Goal: Information Seeking & Learning: Learn about a topic

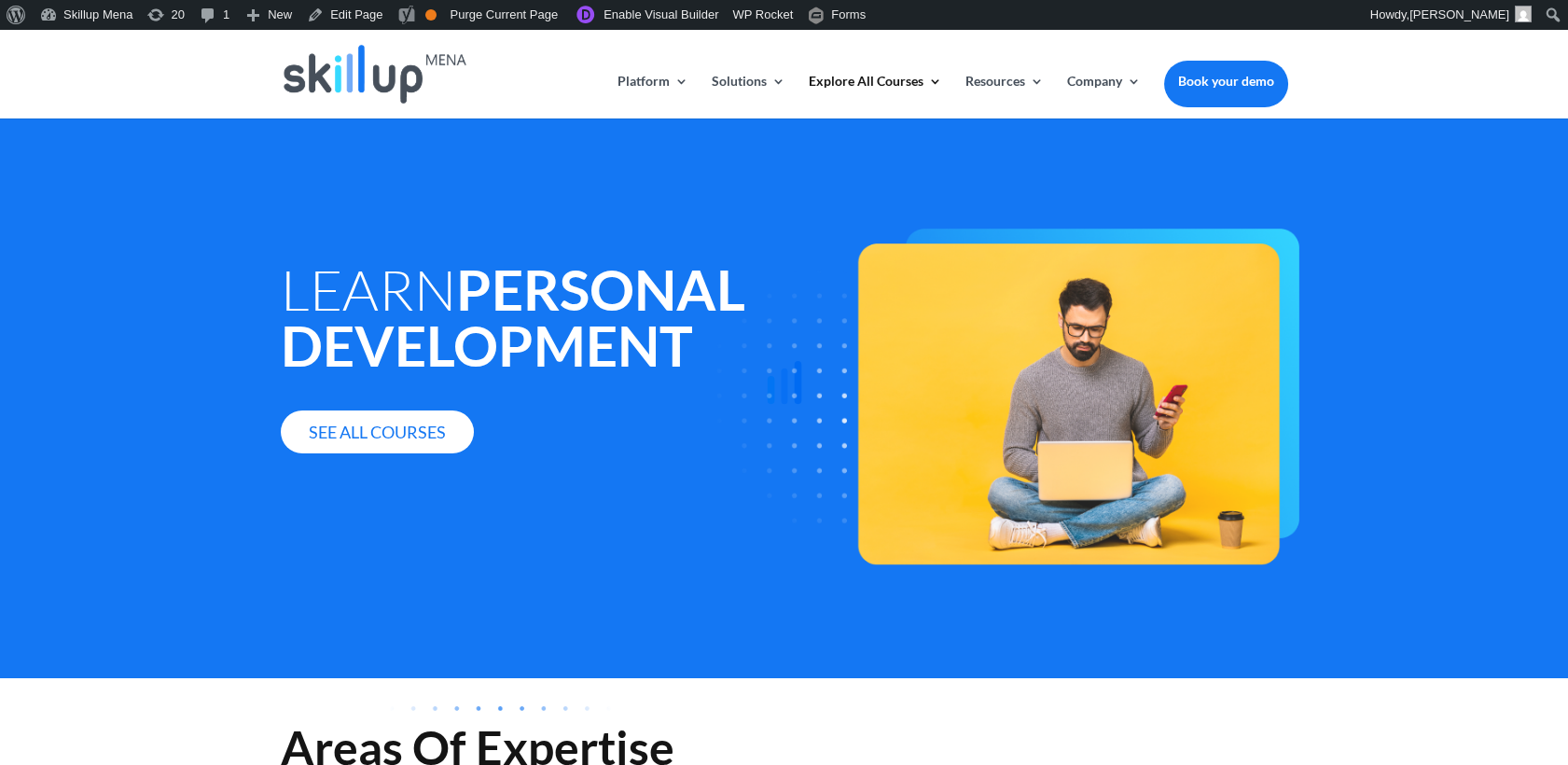
click at [836, 655] on div at bounding box center [784, 382] width 1568 height 765
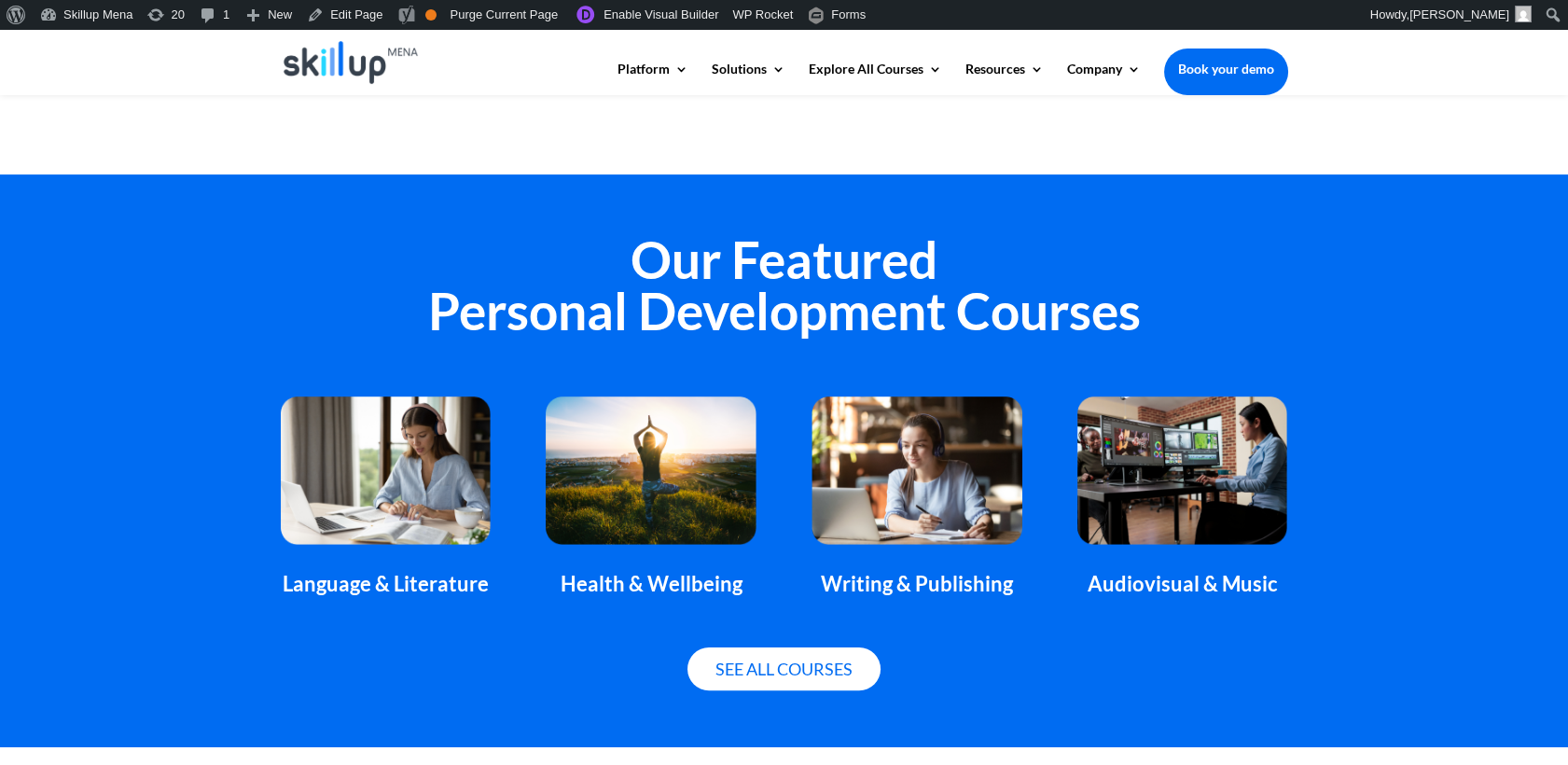
scroll to position [1140, 0]
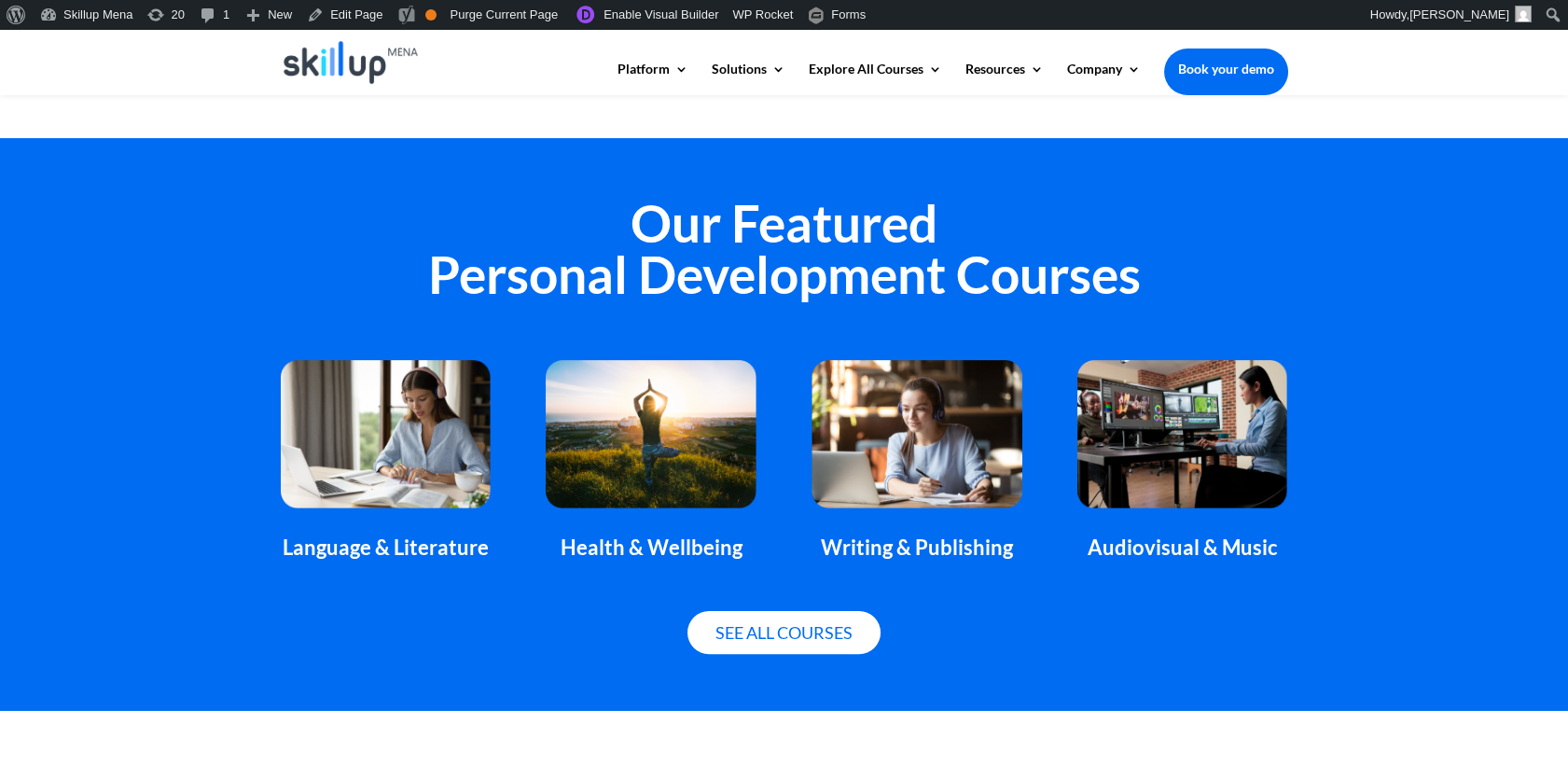
click at [346, 559] on div "Language & Literature" at bounding box center [386, 548] width 210 height 25
click at [349, 559] on div "Language & Literature" at bounding box center [386, 548] width 210 height 25
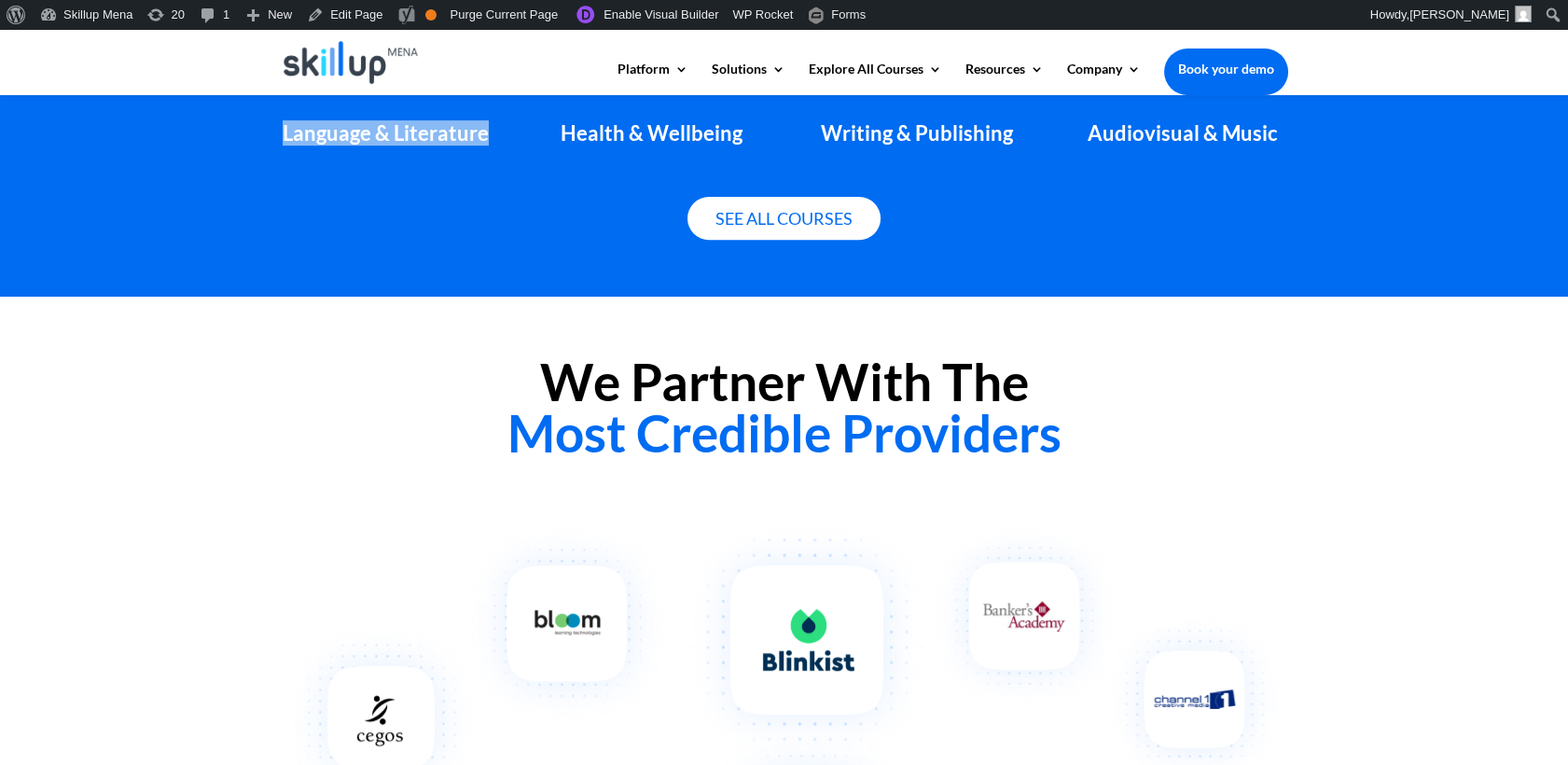
scroll to position [1658, 0]
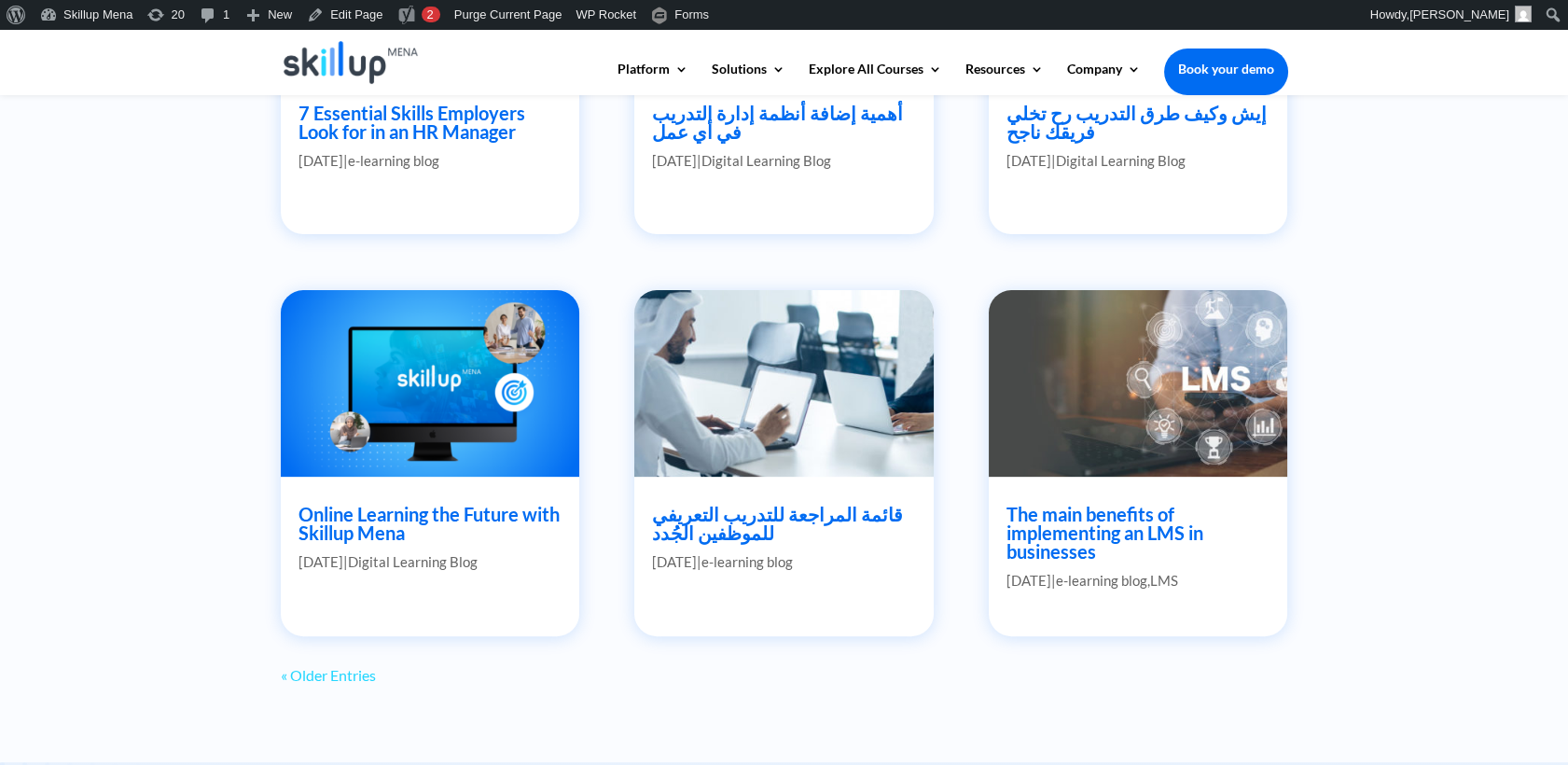
scroll to position [1555, 0]
